Goal: Task Accomplishment & Management: Use online tool/utility

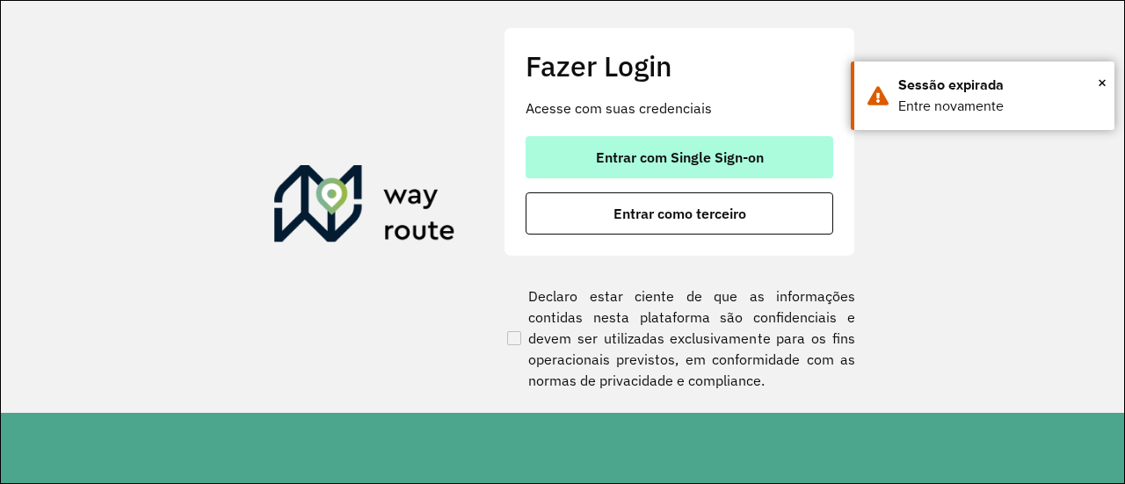
click at [566, 155] on button "Entrar com Single Sign-on" at bounding box center [679, 157] width 308 height 42
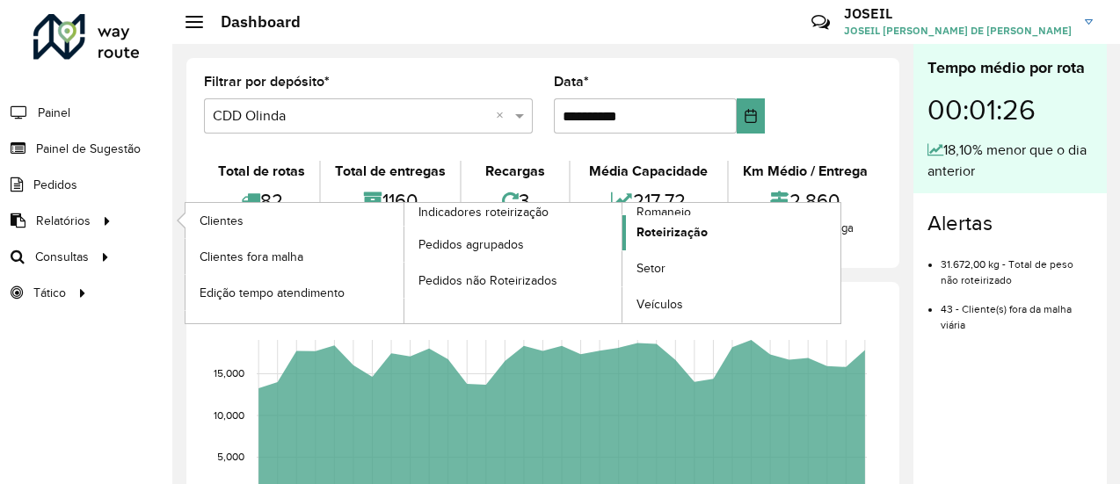
click at [663, 233] on span "Roteirização" at bounding box center [671, 232] width 71 height 18
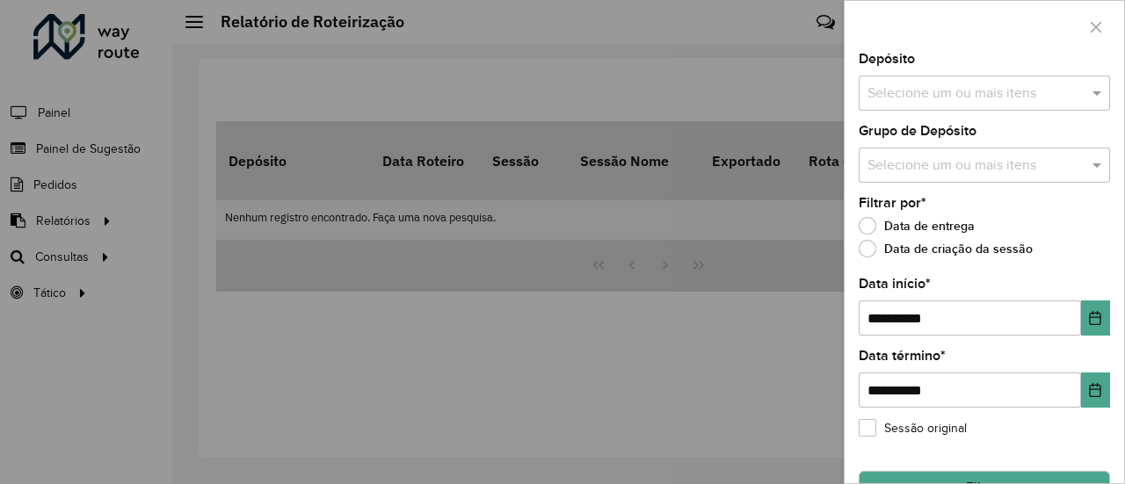
click at [284, 147] on div at bounding box center [562, 242] width 1125 height 484
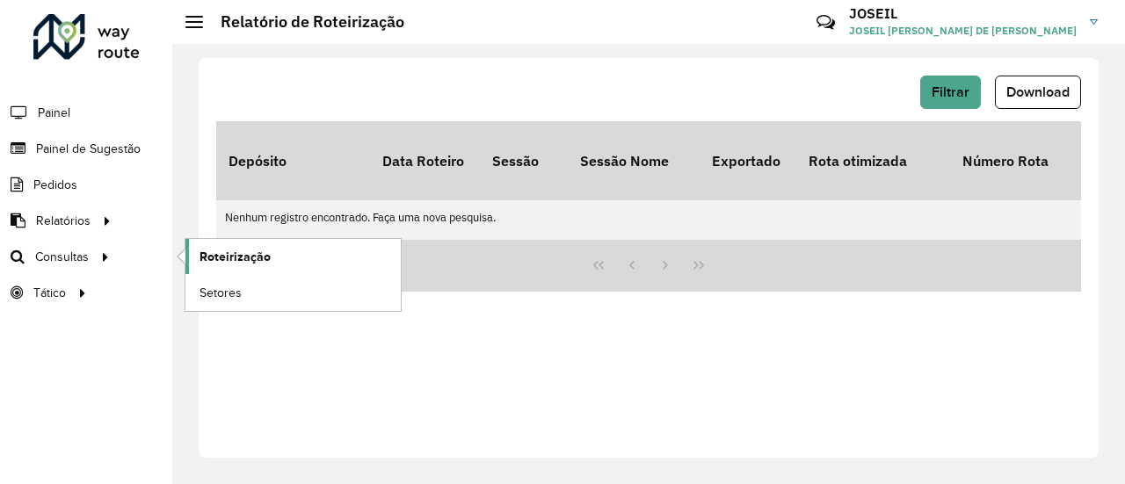
click at [240, 259] on span "Roteirização" at bounding box center [234, 257] width 71 height 18
click at [220, 250] on span "Roteirização" at bounding box center [234, 257] width 71 height 18
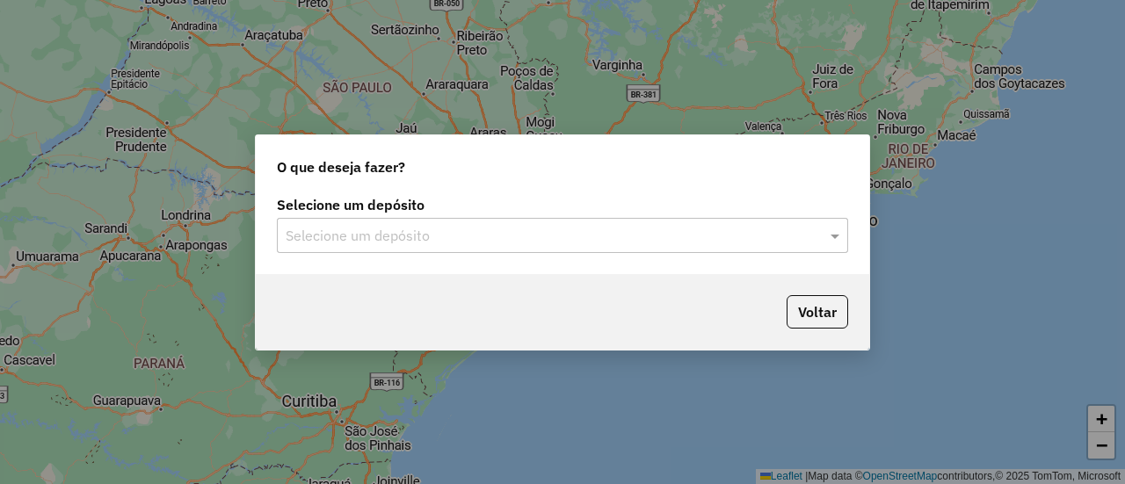
click at [476, 244] on input "text" at bounding box center [545, 236] width 518 height 21
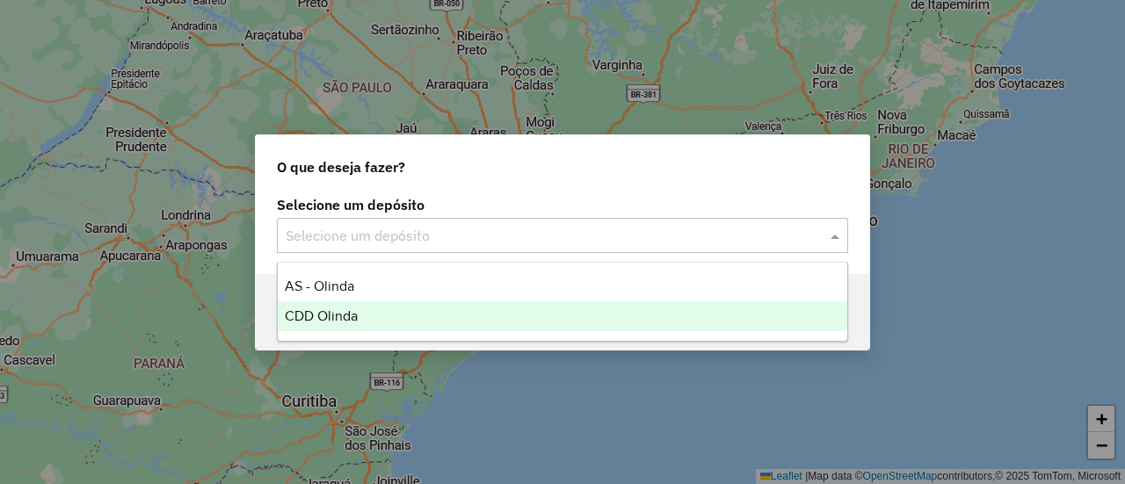
click at [339, 317] on span "CDD Olinda" at bounding box center [321, 315] width 73 height 15
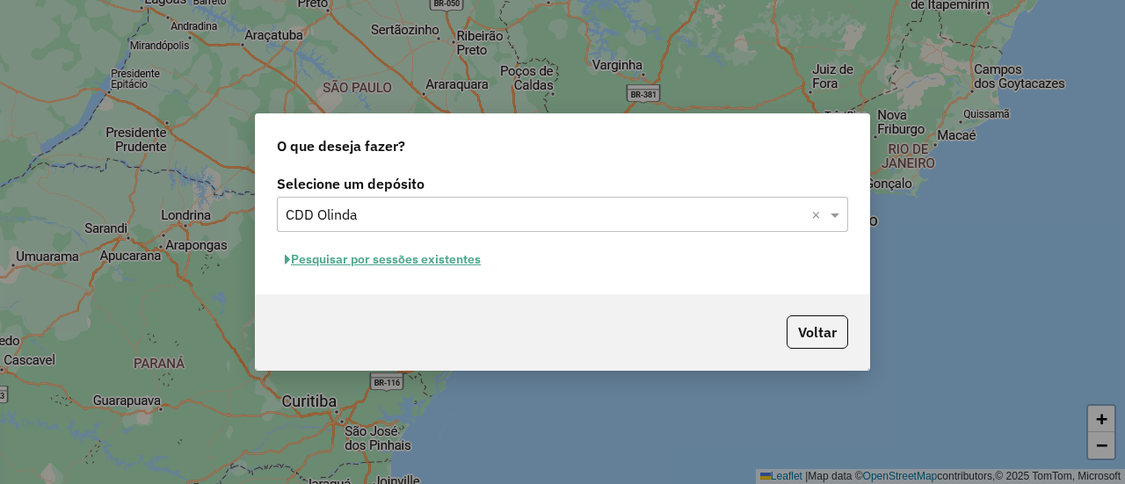
click at [398, 270] on button "Pesquisar por sessões existentes" at bounding box center [383, 259] width 212 height 27
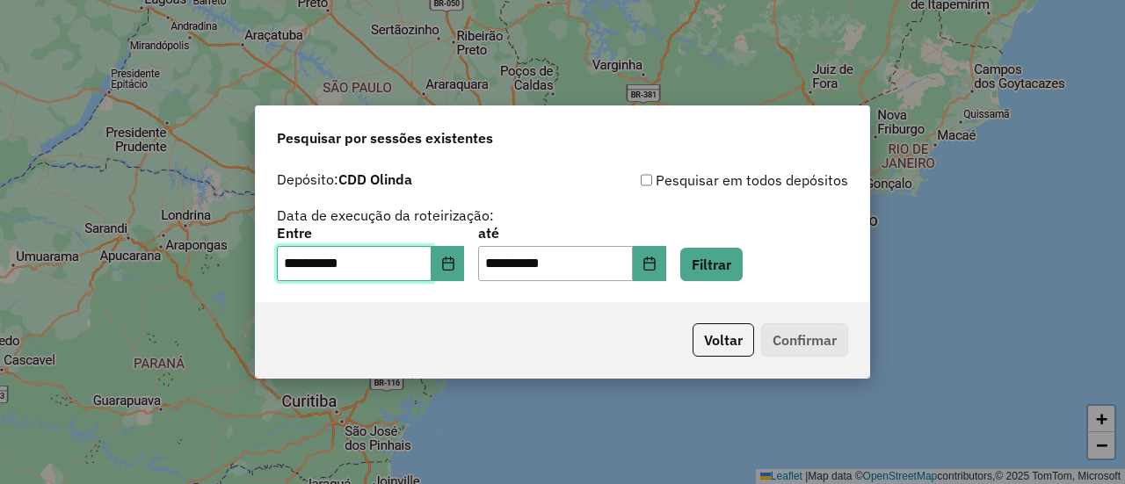
click at [394, 263] on input "**********" at bounding box center [354, 263] width 155 height 35
click at [718, 265] on button "Filtrar" at bounding box center [711, 264] width 62 height 33
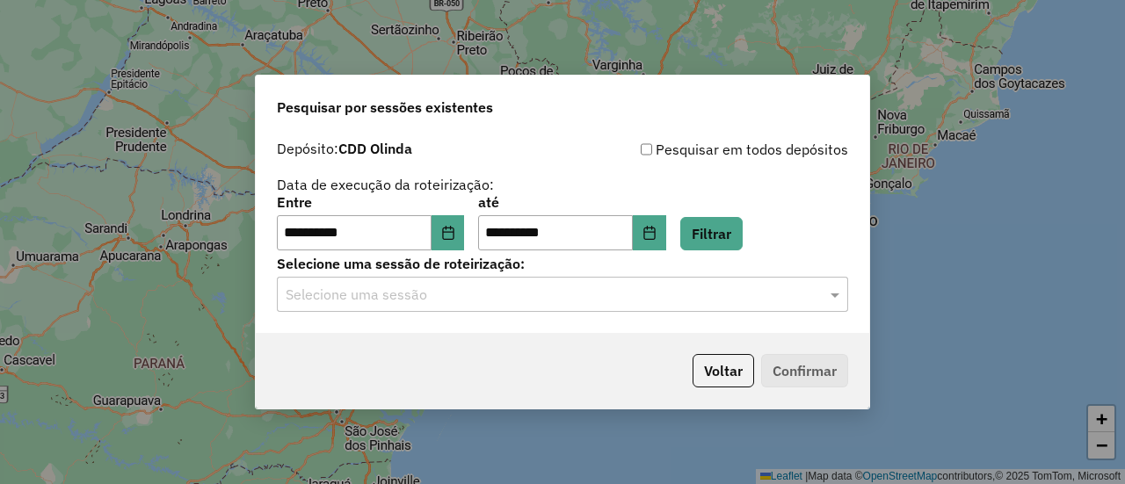
click at [359, 302] on input "text" at bounding box center [545, 295] width 518 height 21
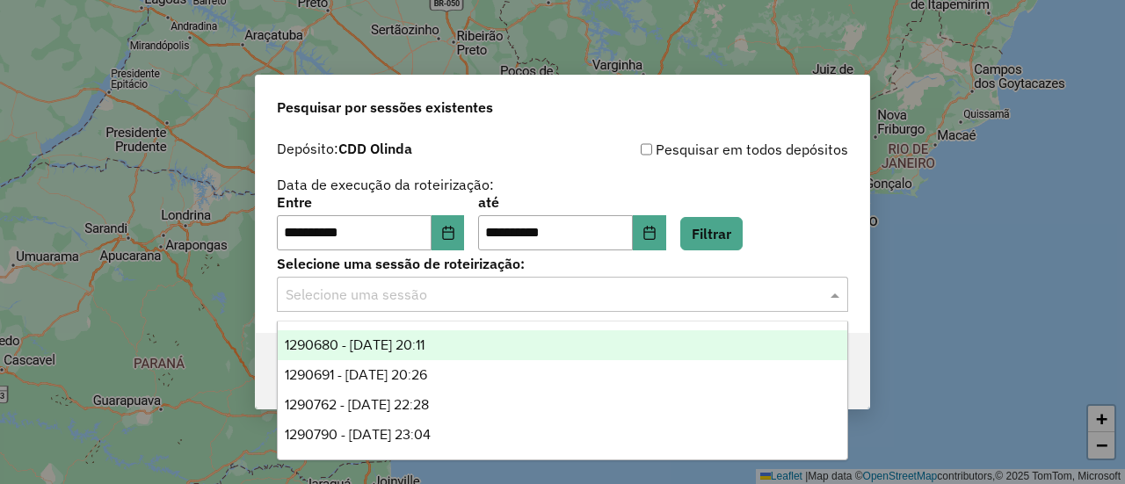
click at [424, 351] on span "1290680 - 08/10/2025 20:11" at bounding box center [355, 344] width 140 height 15
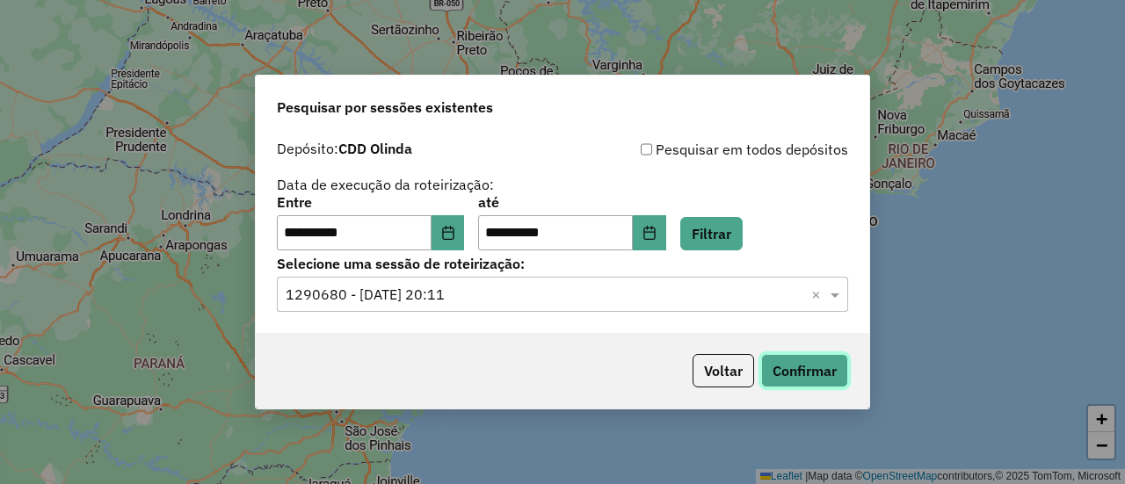
click at [802, 373] on button "Confirmar" at bounding box center [804, 370] width 87 height 33
click at [401, 291] on input "text" at bounding box center [545, 295] width 518 height 21
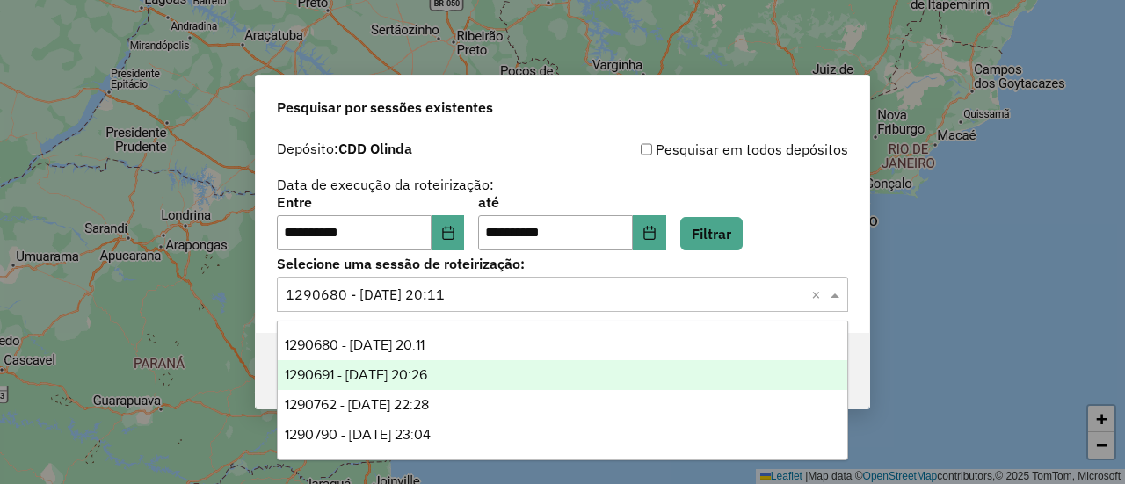
click at [424, 368] on span "1290691 - 08/10/2025 20:26" at bounding box center [356, 374] width 142 height 15
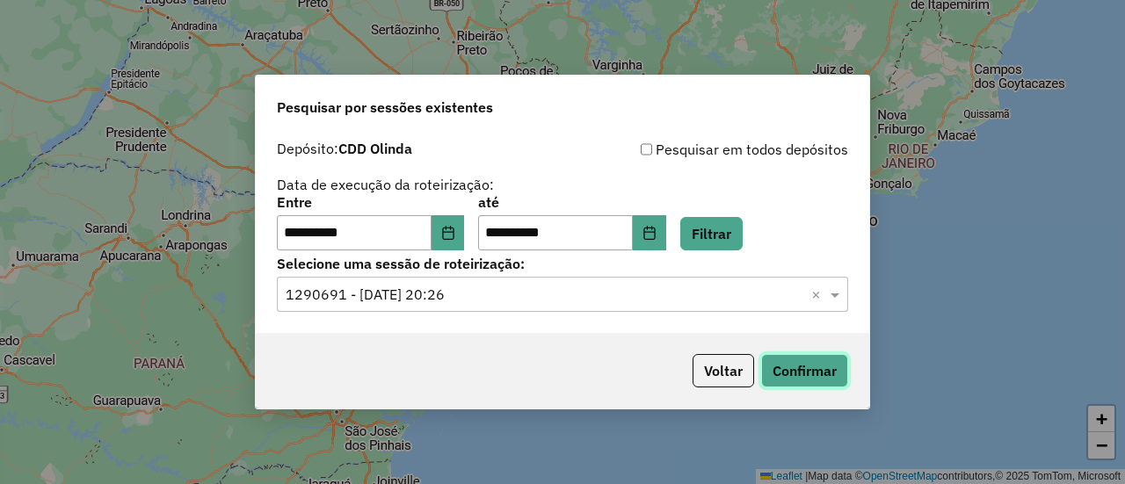
click at [796, 372] on button "Confirmar" at bounding box center [804, 370] width 87 height 33
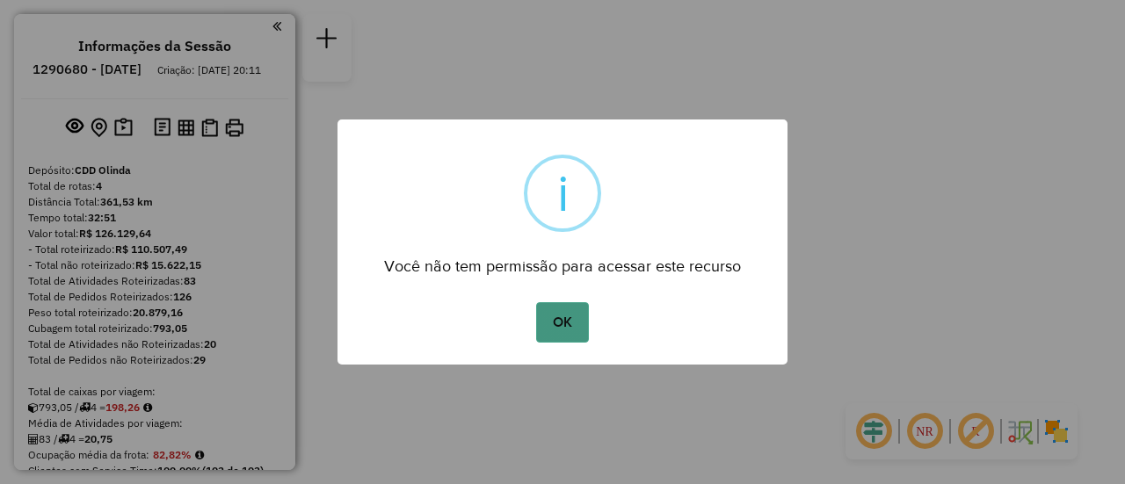
click at [576, 323] on button "OK" at bounding box center [562, 322] width 52 height 40
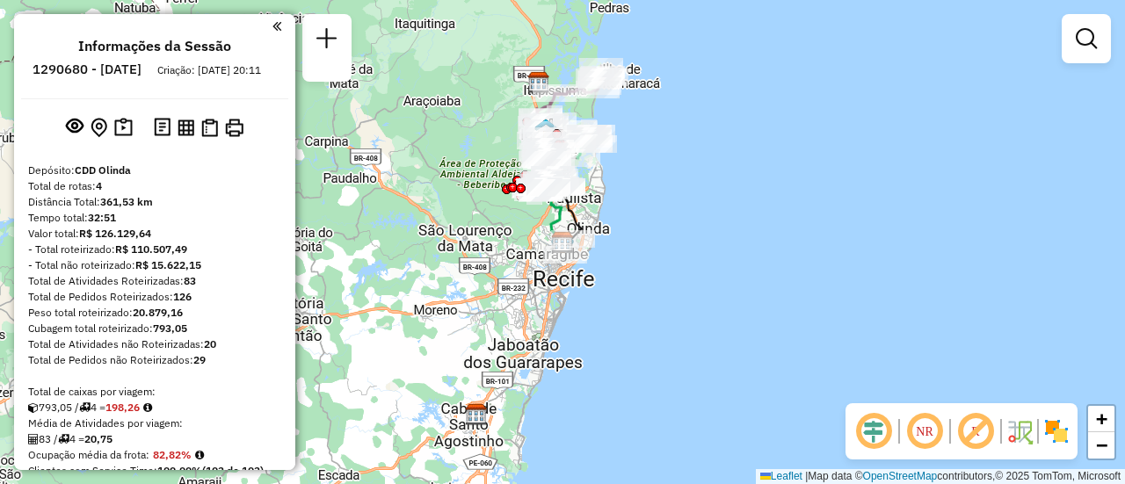
click at [930, 440] on em at bounding box center [924, 431] width 42 height 42
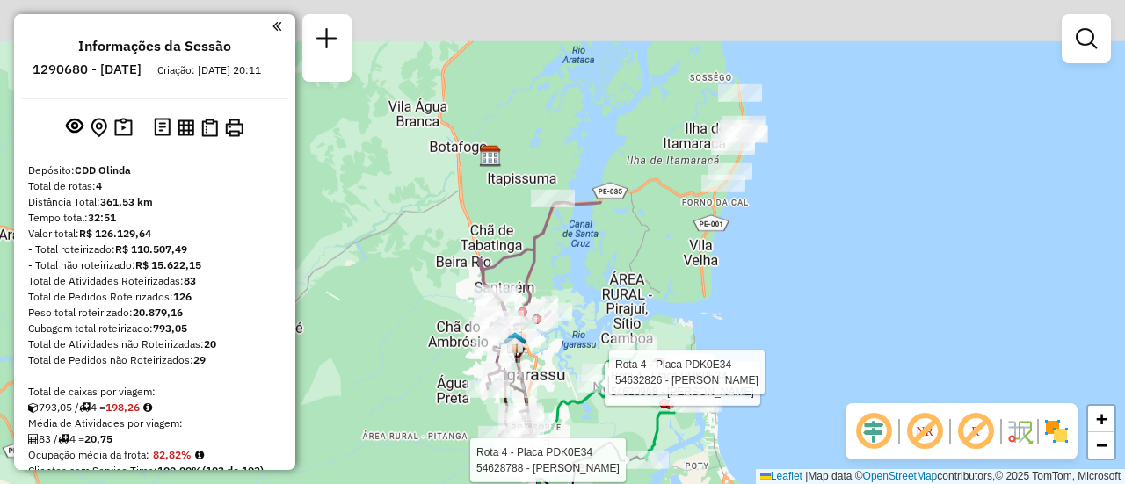
drag, startPoint x: 555, startPoint y: 69, endPoint x: 605, endPoint y: 331, distance: 267.3
click at [605, 331] on div "Rota 4 - Placa PDK0E34 54628788 - ERASMO SEVERINO Rota 4 - Placa PDK0E34 546209…" at bounding box center [562, 242] width 1125 height 484
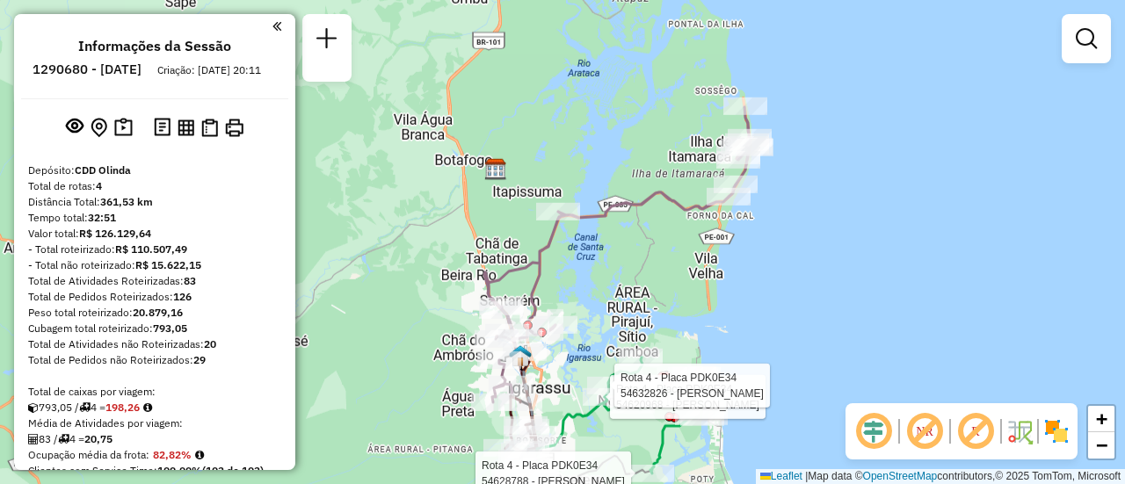
click at [554, 151] on div "Rota 4 - Placa PDK0E34 54628788 - ERASMO SEVERINO Rota 4 - Placa PDK0E34 546209…" at bounding box center [562, 242] width 1125 height 484
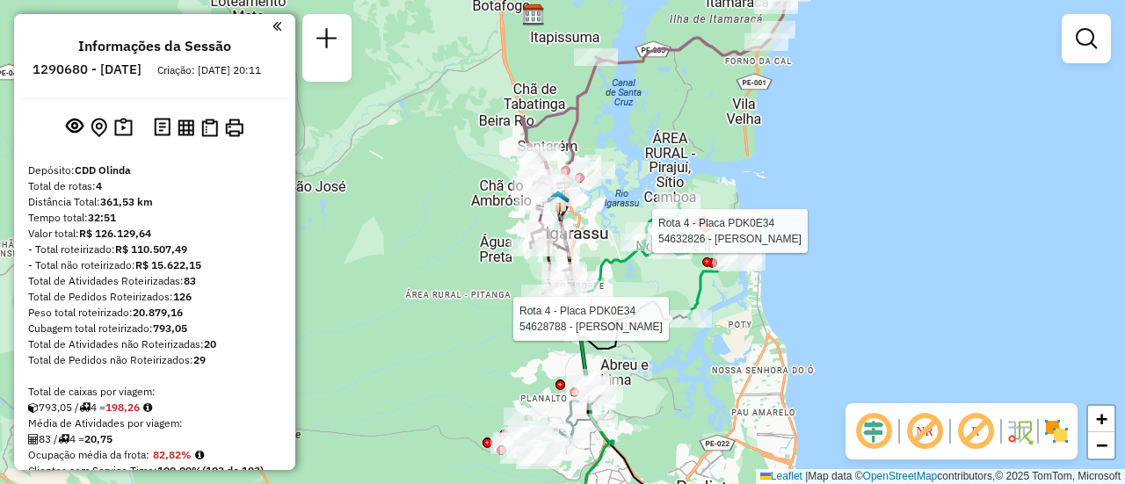
drag, startPoint x: 558, startPoint y: 248, endPoint x: 615, endPoint y: 245, distance: 57.2
click at [615, 245] on div "Rota 4 - Placa PDK0E34 54628788 - ERASMO SEVERINO Rota 4 - Placa PDK0E34 546328…" at bounding box center [562, 242] width 1125 height 484
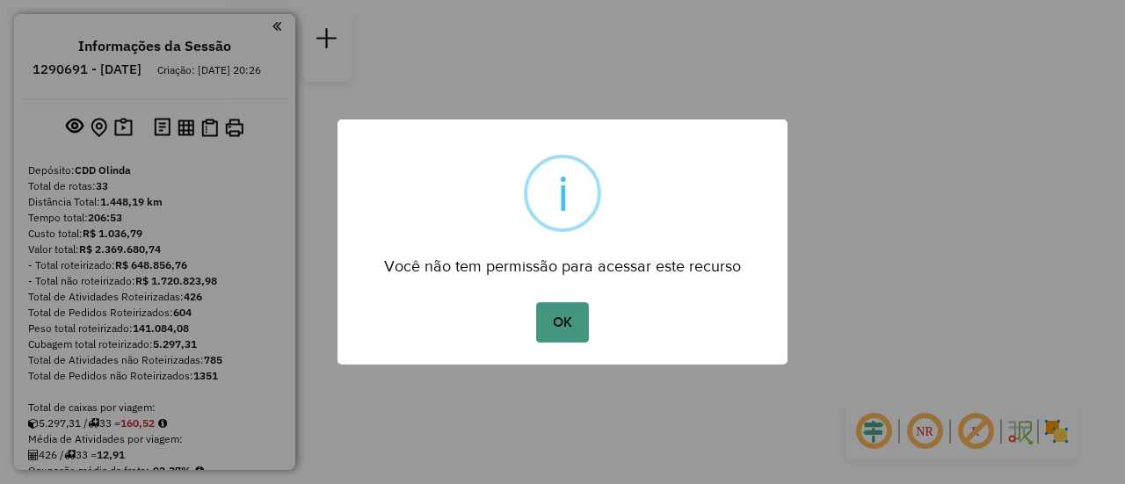
click at [571, 330] on button "OK" at bounding box center [562, 322] width 52 height 40
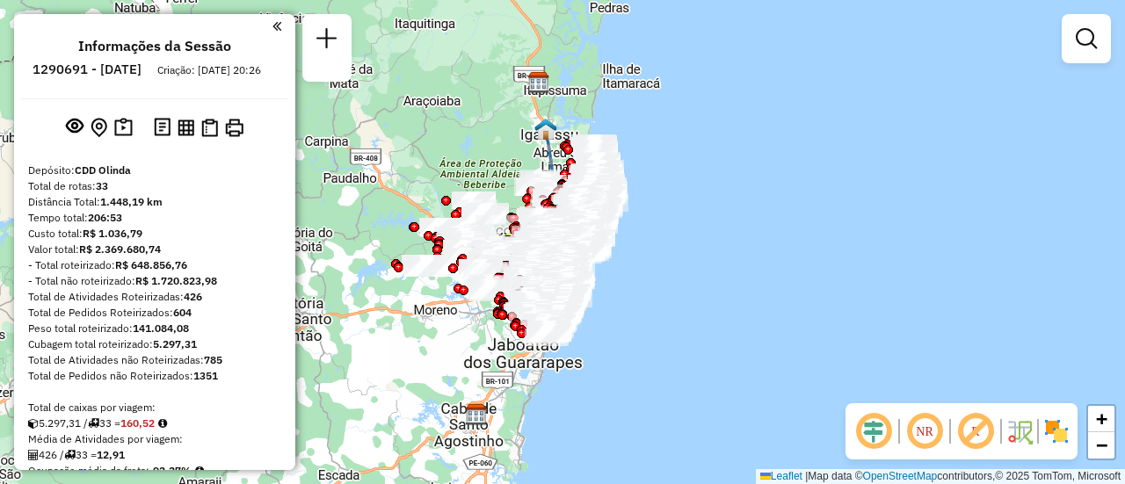
drag, startPoint x: 924, startPoint y: 436, endPoint x: 1001, endPoint y: 234, distance: 216.1
click at [924, 436] on em at bounding box center [924, 431] width 42 height 42
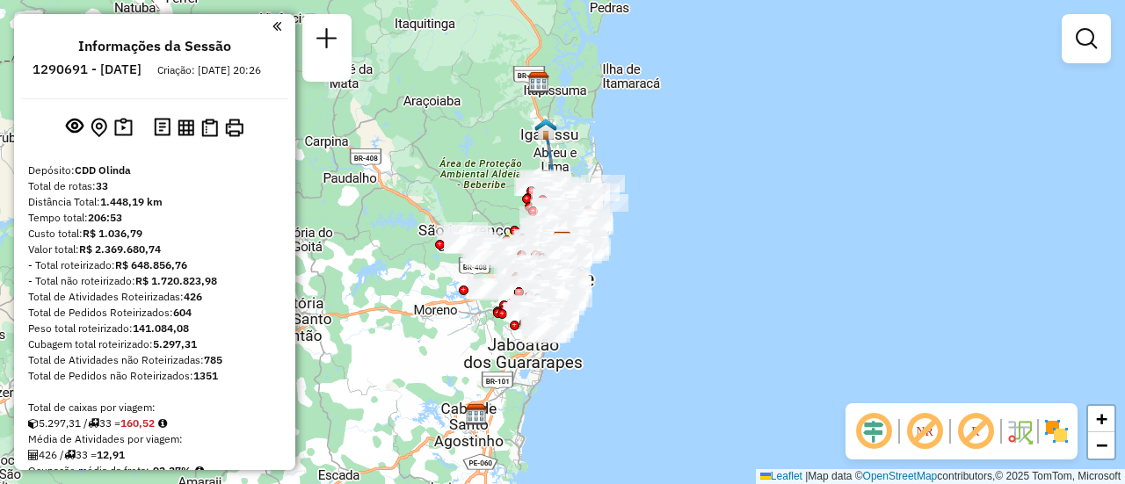
click at [1053, 432] on img at bounding box center [1056, 431] width 28 height 28
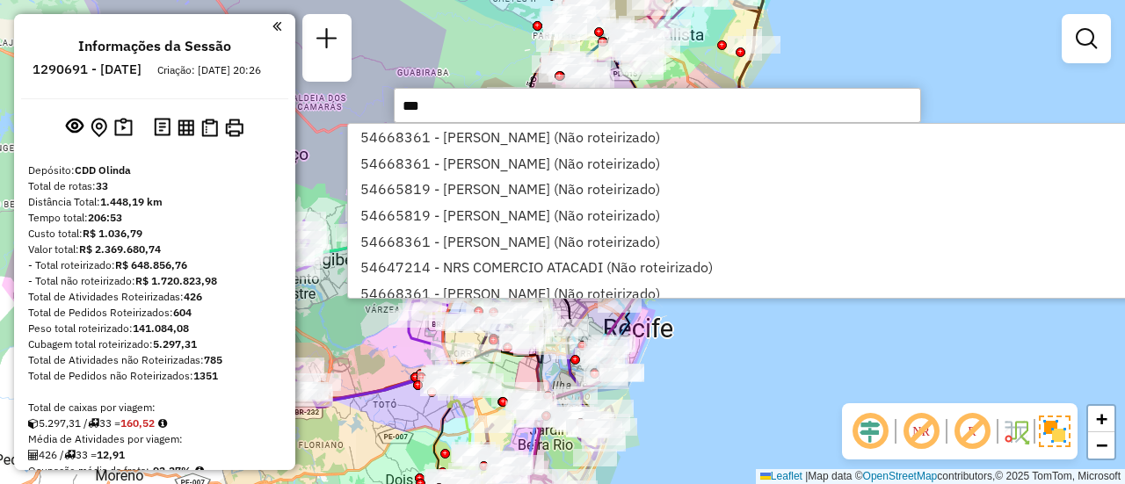
type input "****"
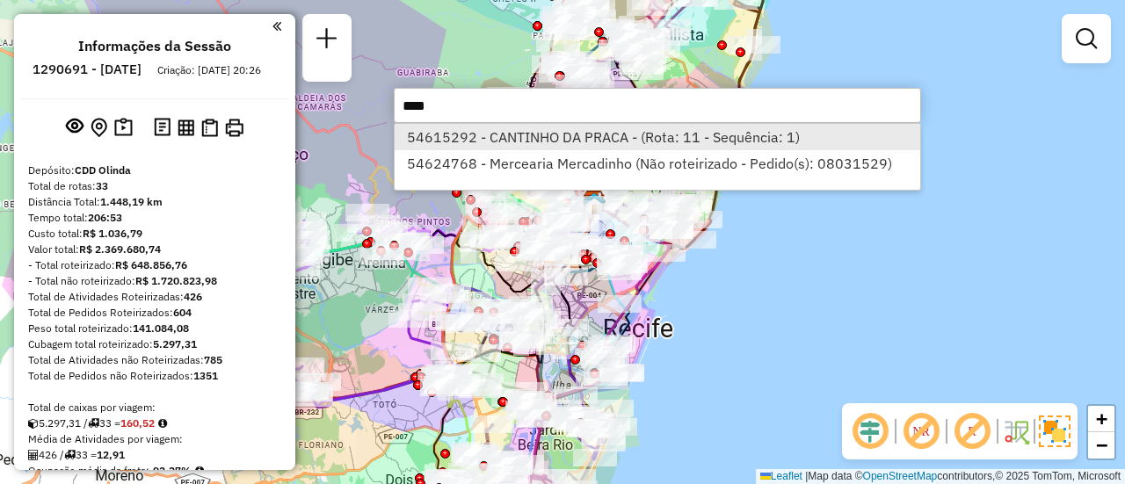
click at [627, 129] on li "54615292 - CANTINHO DA PRACA - (Rota: 11 - Sequência: 1)" at bounding box center [657, 137] width 525 height 26
select select "**********"
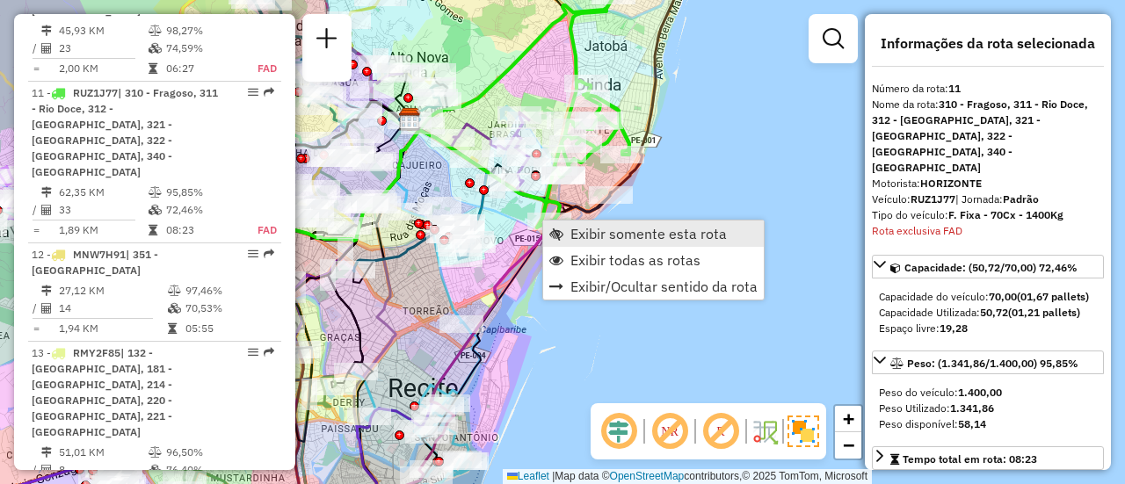
scroll to position [1796, 0]
click at [611, 236] on span "Exibir somente esta rota" at bounding box center [648, 234] width 156 height 14
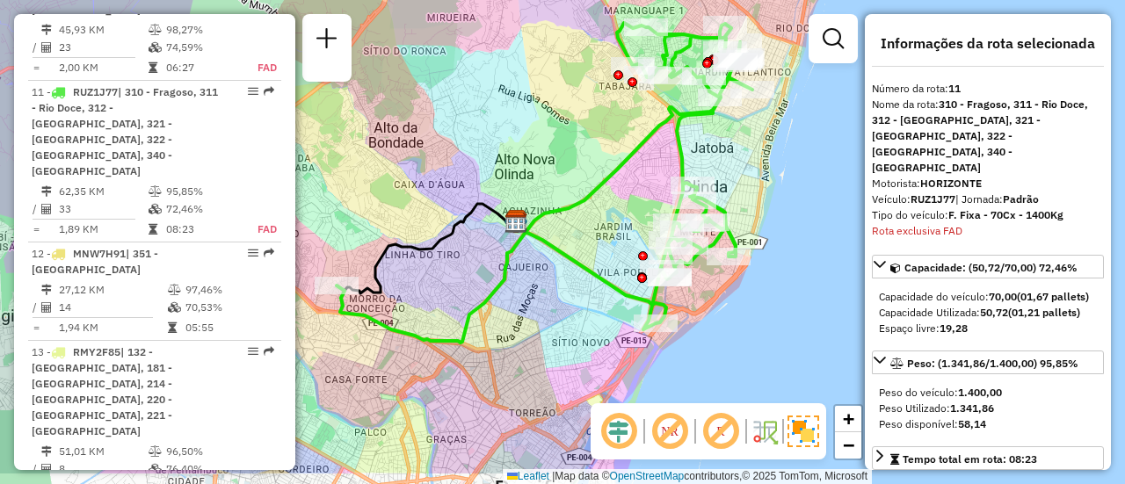
drag, startPoint x: 545, startPoint y: 318, endPoint x: 527, endPoint y: 259, distance: 61.4
click at [527, 259] on div "Janela de atendimento Grade de atendimento Capacidade Transportadoras Veículos …" at bounding box center [562, 242] width 1125 height 484
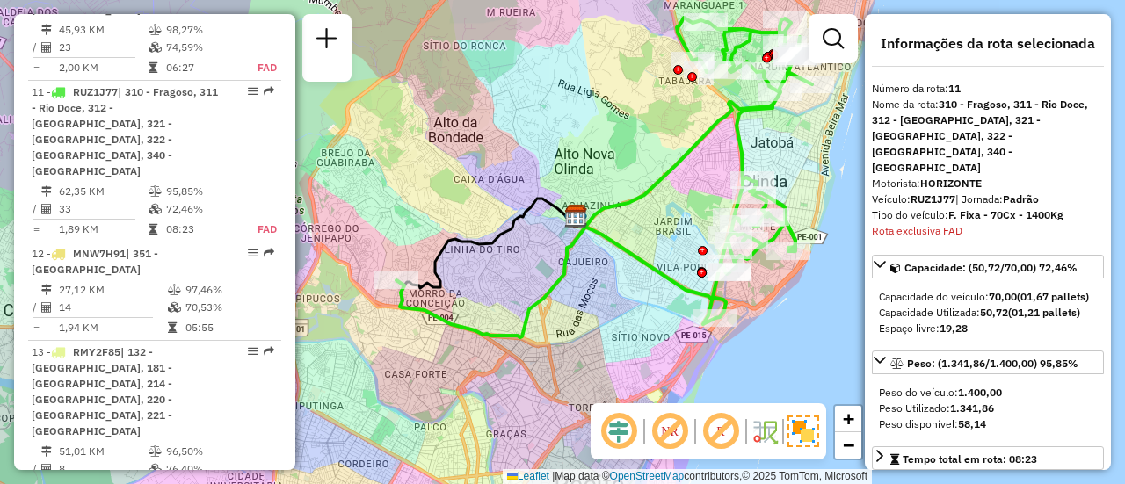
drag, startPoint x: 448, startPoint y: 265, endPoint x: 535, endPoint y: 247, distance: 88.8
click at [535, 247] on div "Janela de atendimento Grade de atendimento Capacidade Transportadoras Veículos …" at bounding box center [562, 242] width 1125 height 484
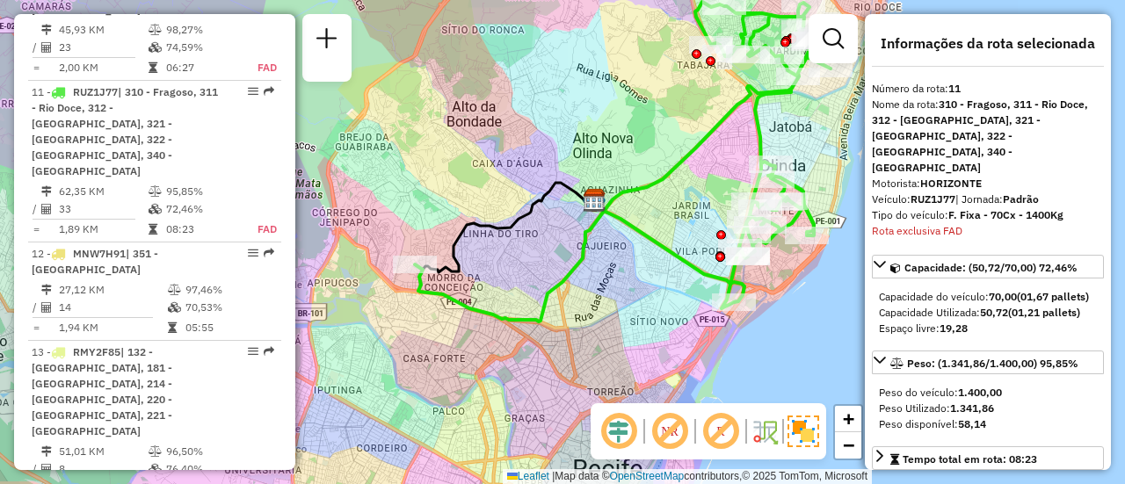
click at [672, 247] on icon at bounding box center [668, 251] width 152 height 101
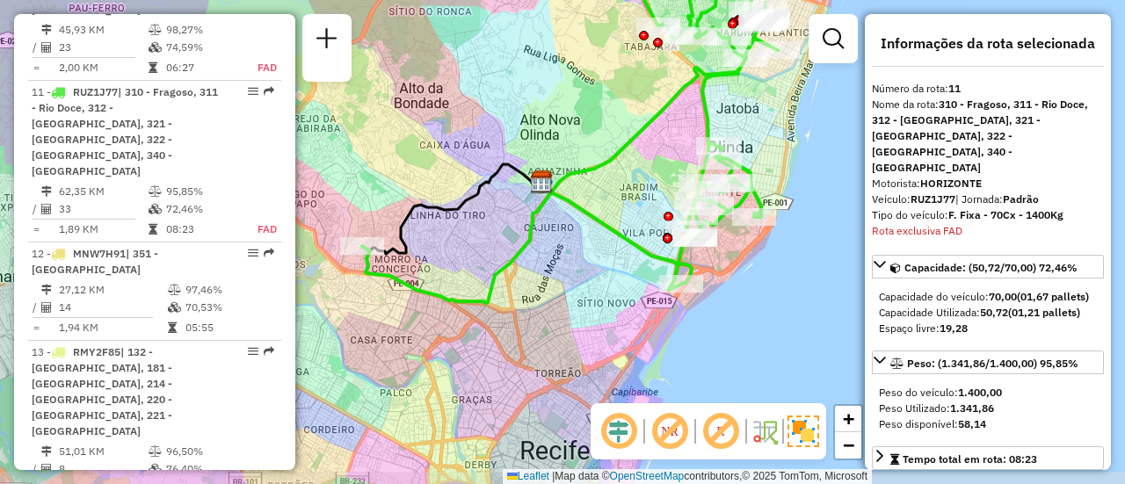
drag, startPoint x: 664, startPoint y: 164, endPoint x: 709, endPoint y: 113, distance: 67.9
click at [709, 113] on icon at bounding box center [570, 143] width 416 height 320
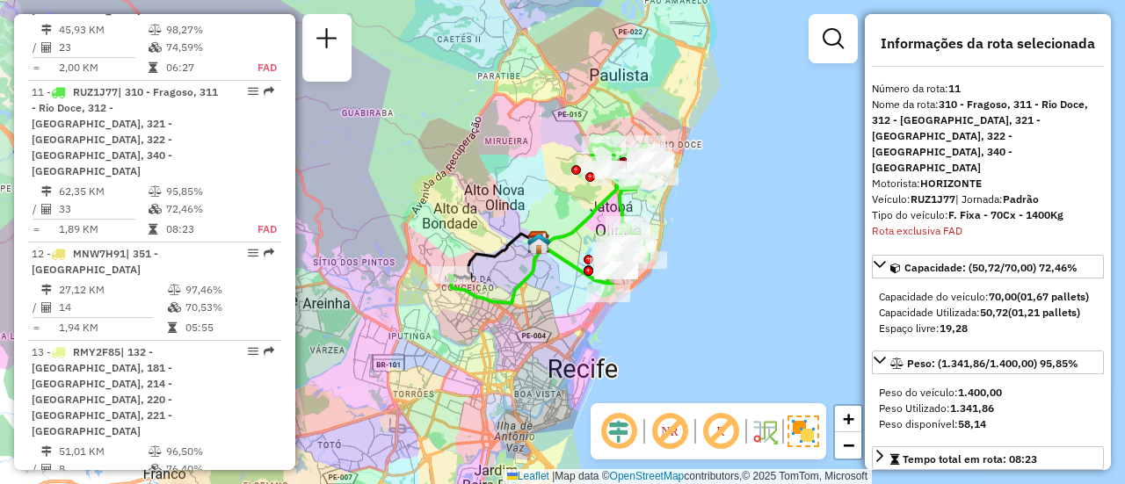
drag, startPoint x: 591, startPoint y: 266, endPoint x: 587, endPoint y: 280, distance: 14.7
click at [587, 276] on div at bounding box center [588, 271] width 10 height 10
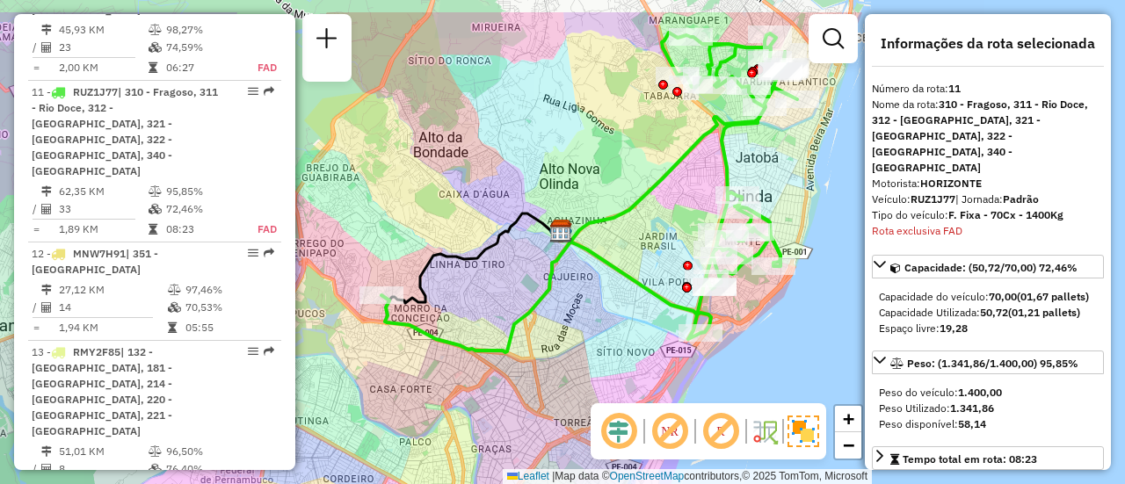
drag, startPoint x: 568, startPoint y: 240, endPoint x: 644, endPoint y: 311, distance: 104.5
click at [644, 311] on icon at bounding box center [635, 282] width 152 height 101
